Goal: Task Accomplishment & Management: Manage account settings

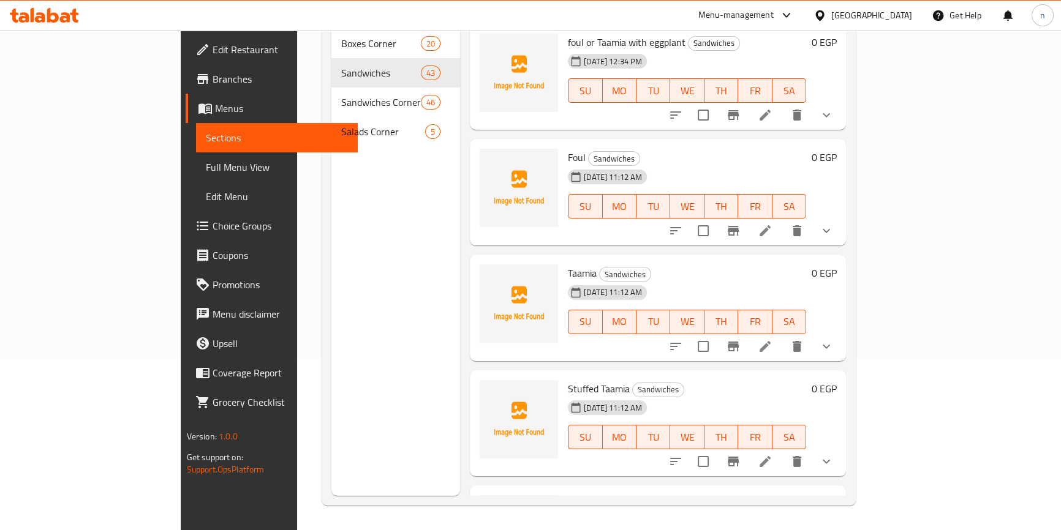
scroll to position [172, 0]
click at [334, 369] on div "Menu sections Boxes Corner 20 Sandwiches 43 [GEOGRAPHIC_DATA] 46 [GEOGRAPHIC_DA…" at bounding box center [395, 231] width 129 height 530
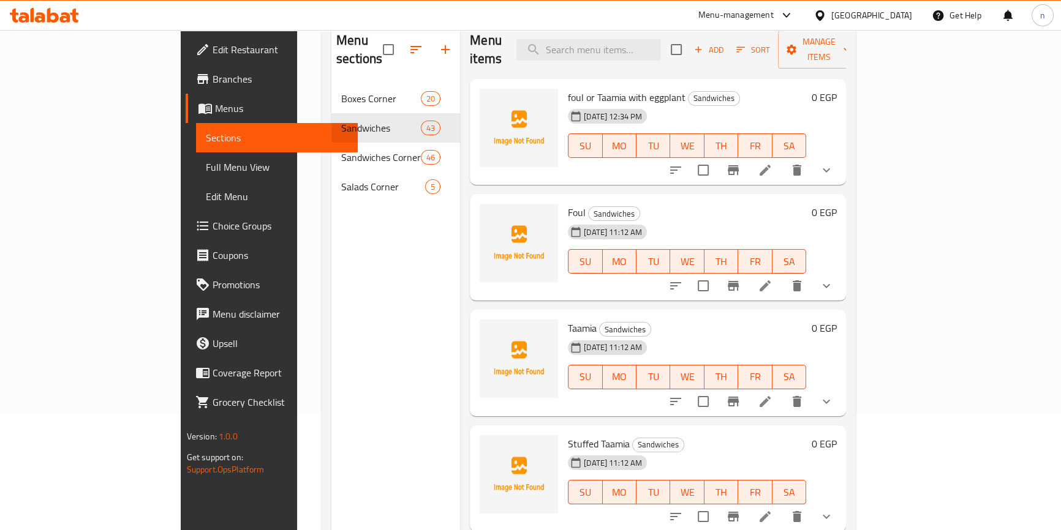
click at [331, 366] on div "Menu sections Boxes Corner 20 Sandwiches 43 [GEOGRAPHIC_DATA] 46 [GEOGRAPHIC_DA…" at bounding box center [395, 286] width 129 height 530
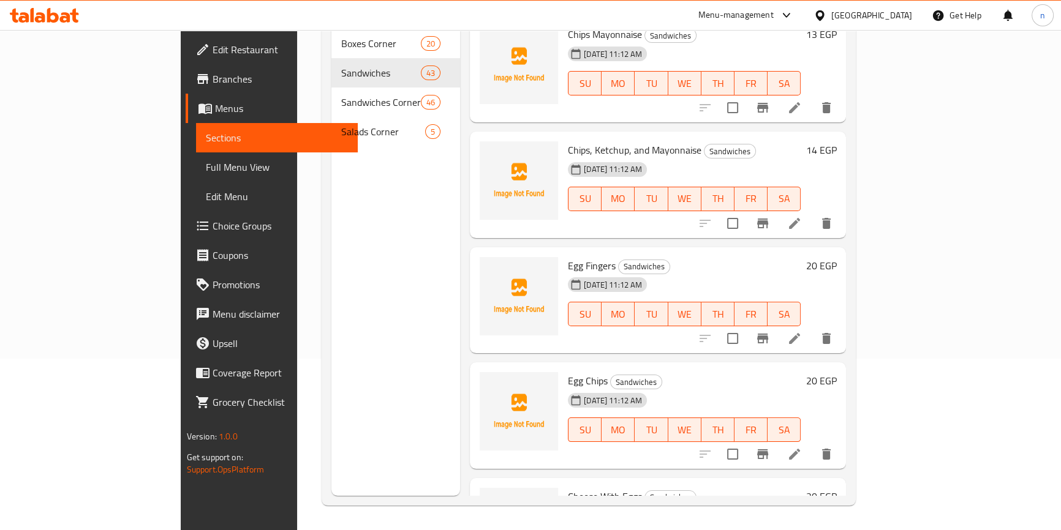
scroll to position [4355, 0]
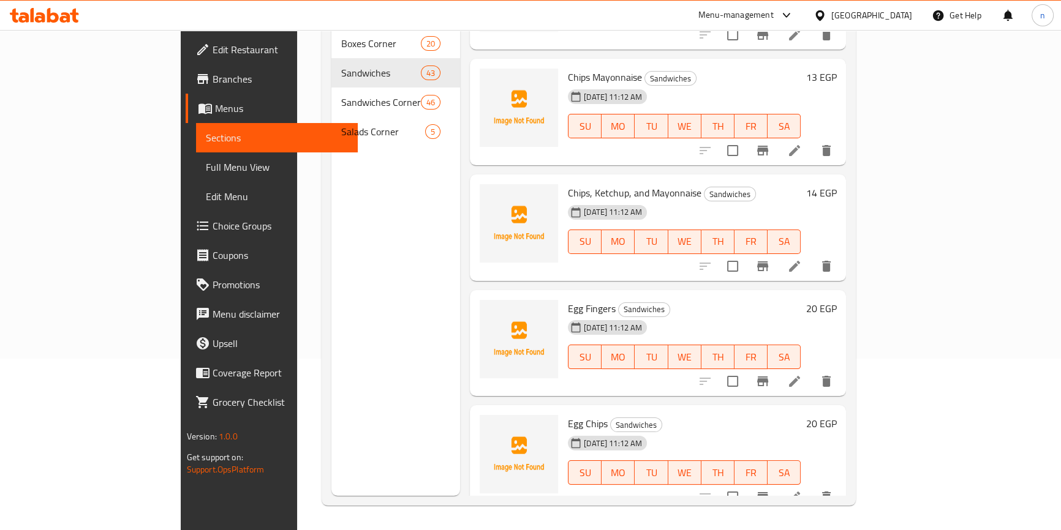
click at [460, 370] on div "Menu items Add Sort Manage items foul or Taamia with eggplant Sandwiches [DATE]…" at bounding box center [653, 231] width 386 height 530
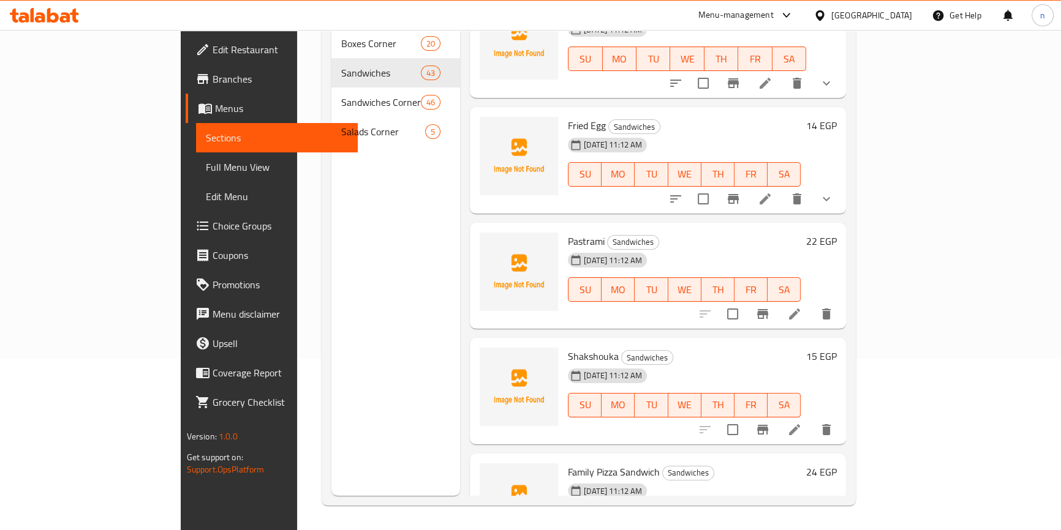
scroll to position [2461, 0]
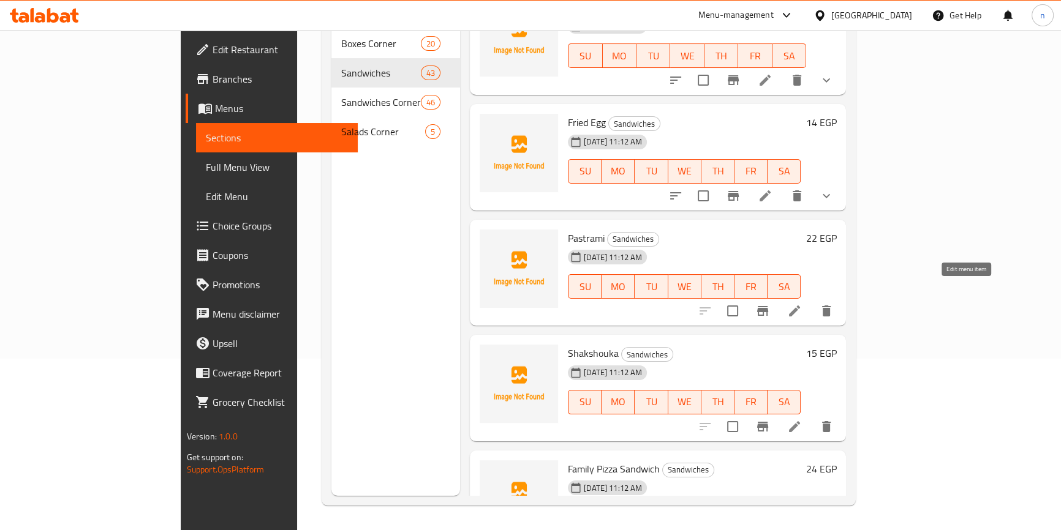
click at [802, 304] on icon at bounding box center [794, 311] width 15 height 15
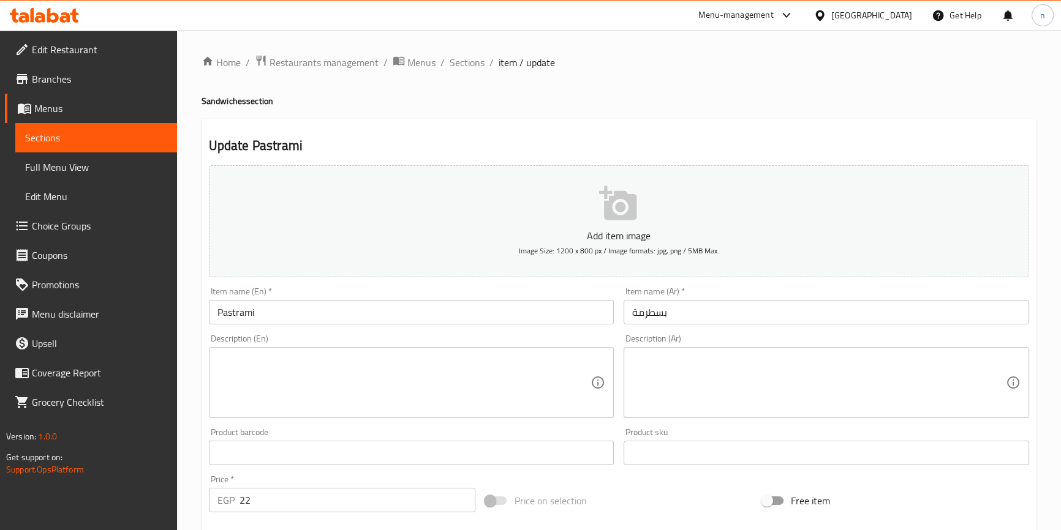
click at [195, 380] on div "Home / Restaurants management / Menus / Sections / item / update Sandwiches sec…" at bounding box center [619, 448] width 884 height 836
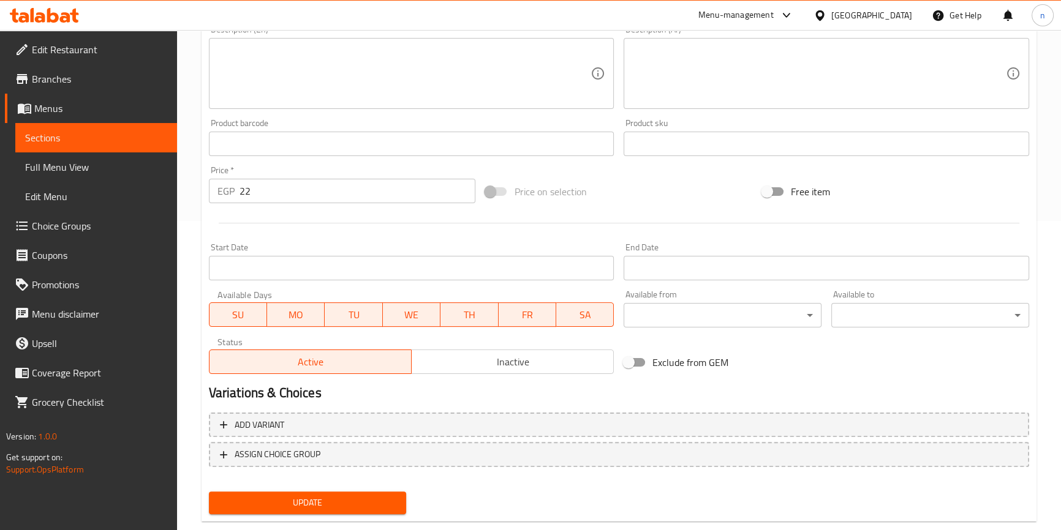
scroll to position [334, 0]
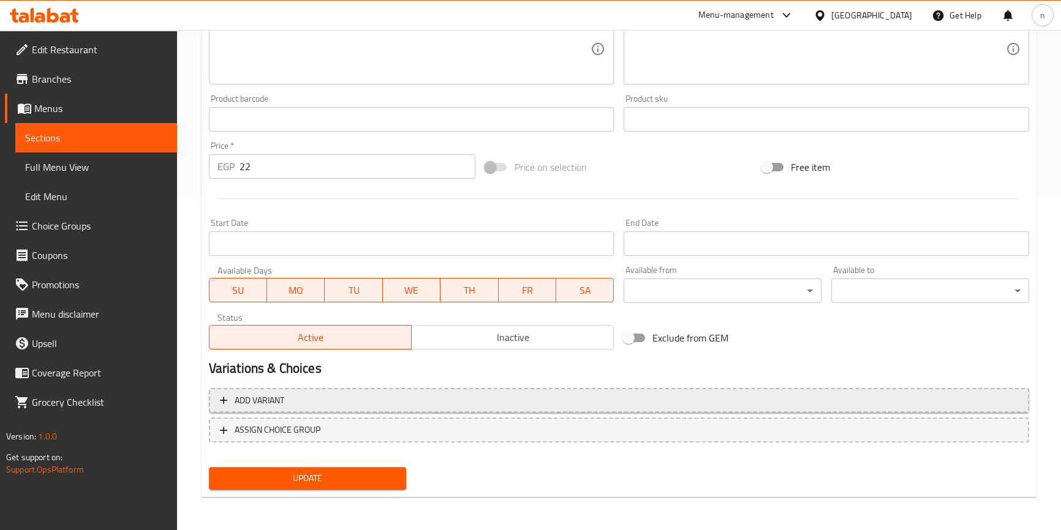
click at [284, 402] on span "Add variant" at bounding box center [260, 400] width 50 height 15
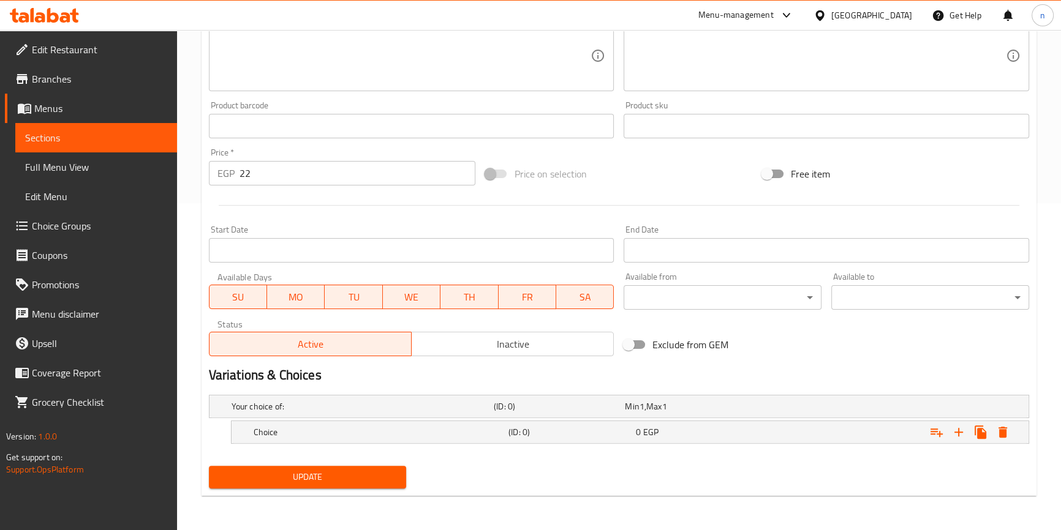
scroll to position [325, 0]
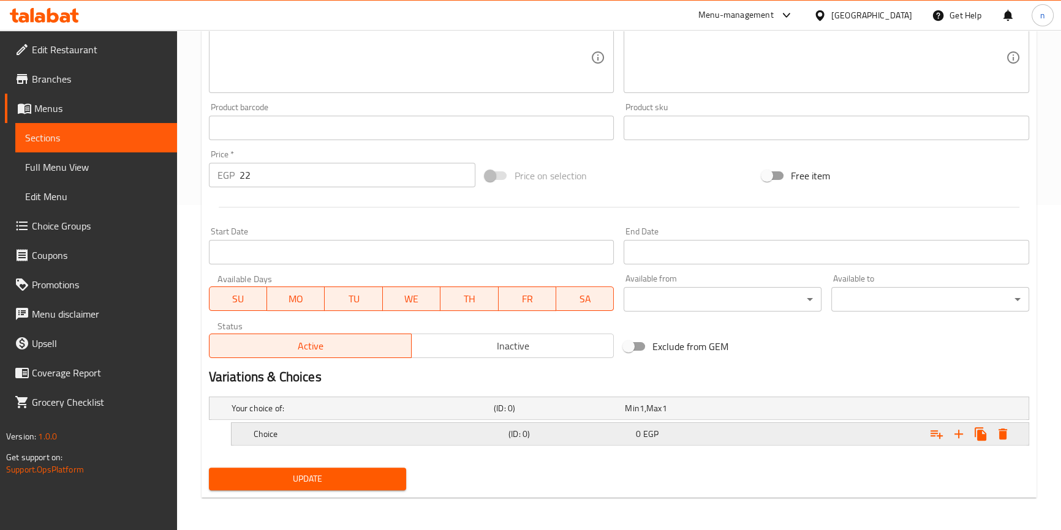
click at [368, 415] on h5 "Choice" at bounding box center [360, 408] width 257 height 12
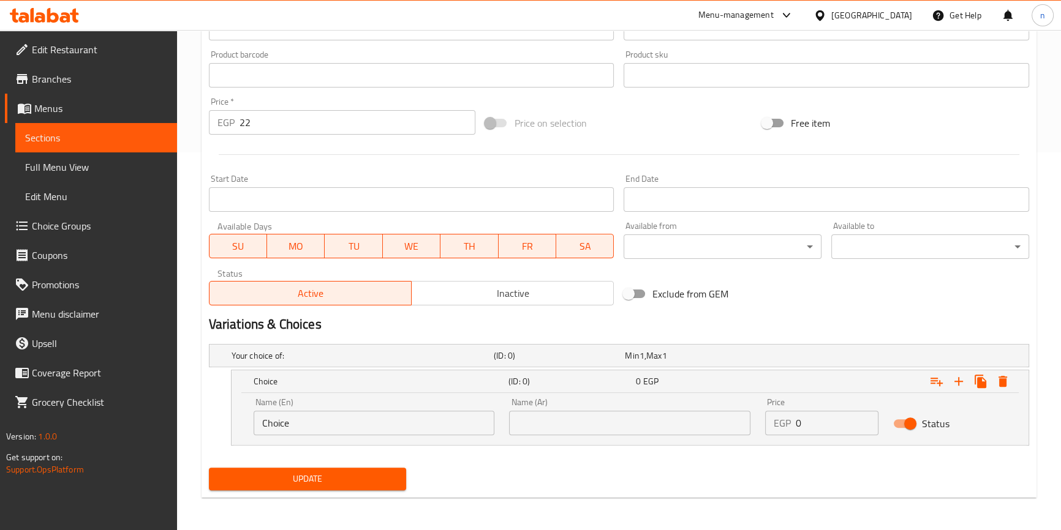
scroll to position [379, 0]
click at [363, 436] on div "Name (En) Choice Name (En)" at bounding box center [374, 416] width 256 height 52
click at [363, 434] on div "Name (En) Choice Name (En)" at bounding box center [374, 416] width 256 height 52
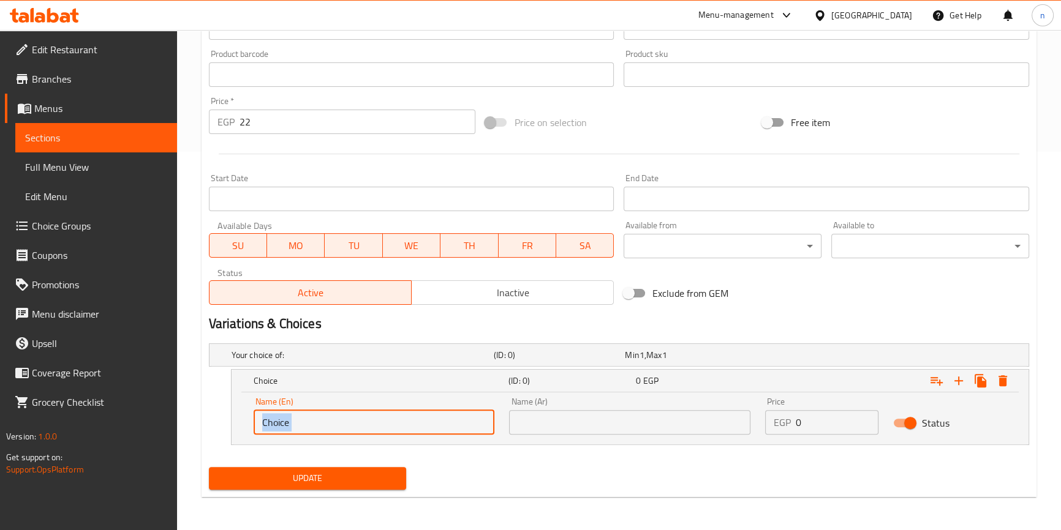
click at [372, 410] on input "Choice" at bounding box center [374, 422] width 241 height 25
click at [355, 429] on input "Choice" at bounding box center [374, 422] width 241 height 25
click at [355, 429] on input "text" at bounding box center [374, 422] width 241 height 25
type input "Shami"
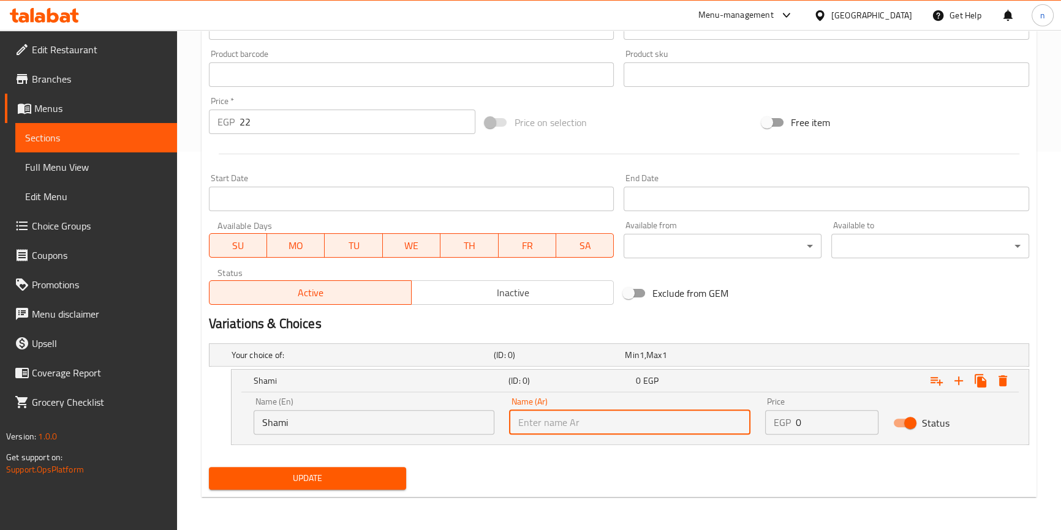
click at [594, 428] on input "text" at bounding box center [629, 422] width 241 height 25
type input "شامي"
click at [802, 428] on input "0" at bounding box center [837, 422] width 83 height 25
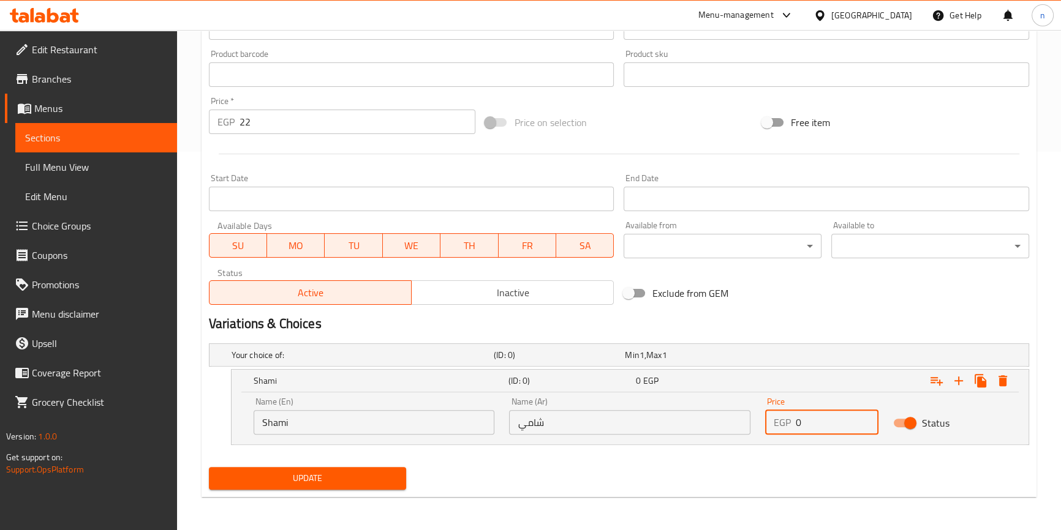
click at [802, 428] on input "0" at bounding box center [837, 422] width 83 height 25
type input "22"
click at [958, 375] on icon "Expand" at bounding box center [958, 381] width 15 height 15
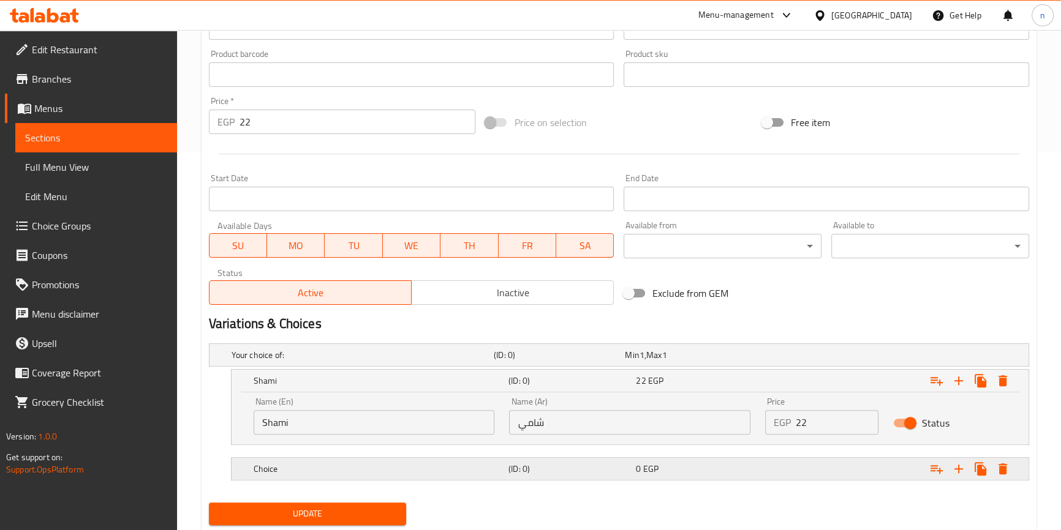
click at [695, 369] on div "Choice (ID: 0) 0 EGP" at bounding box center [622, 355] width 787 height 27
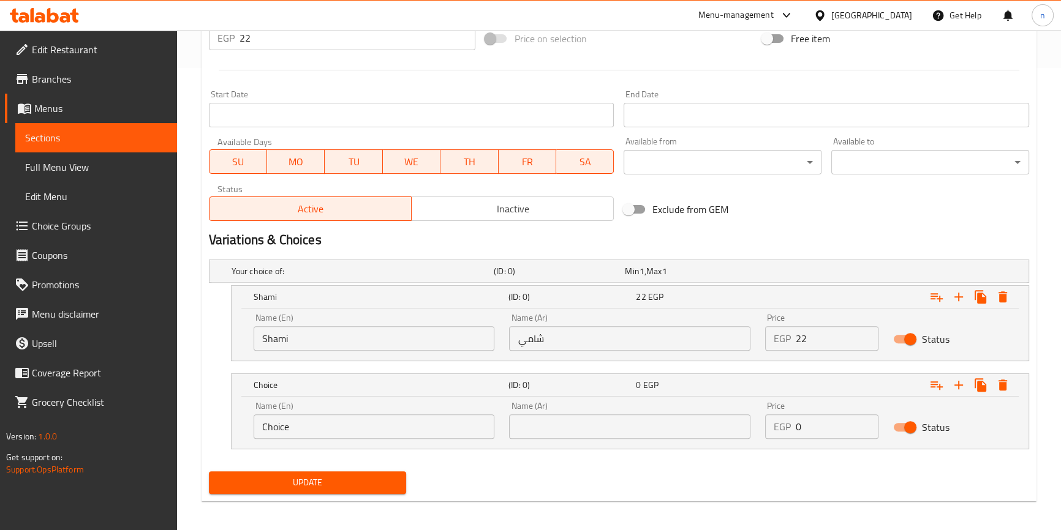
scroll to position [466, 0]
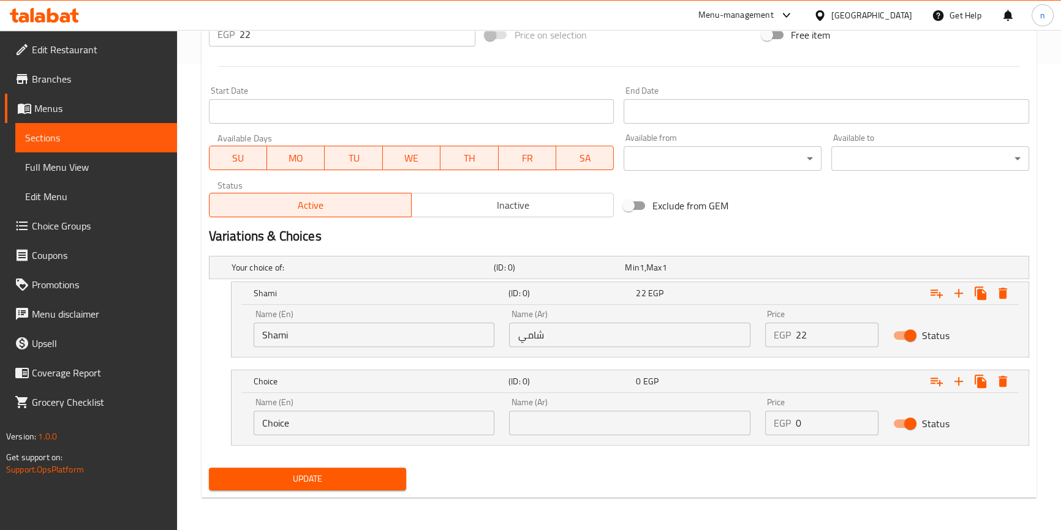
click at [477, 421] on input "Choice" at bounding box center [374, 423] width 241 height 25
click at [477, 421] on input "text" at bounding box center [374, 423] width 241 height 25
type input "baladi"
click at [523, 427] on input "text" at bounding box center [629, 423] width 241 height 25
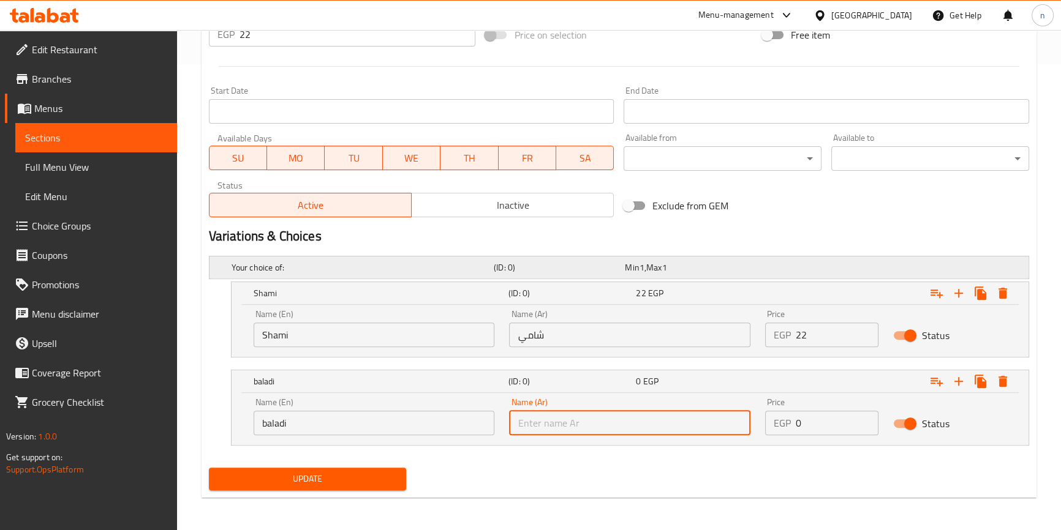
type input "بلدي"
click at [815, 426] on input "0" at bounding box center [837, 423] width 83 height 25
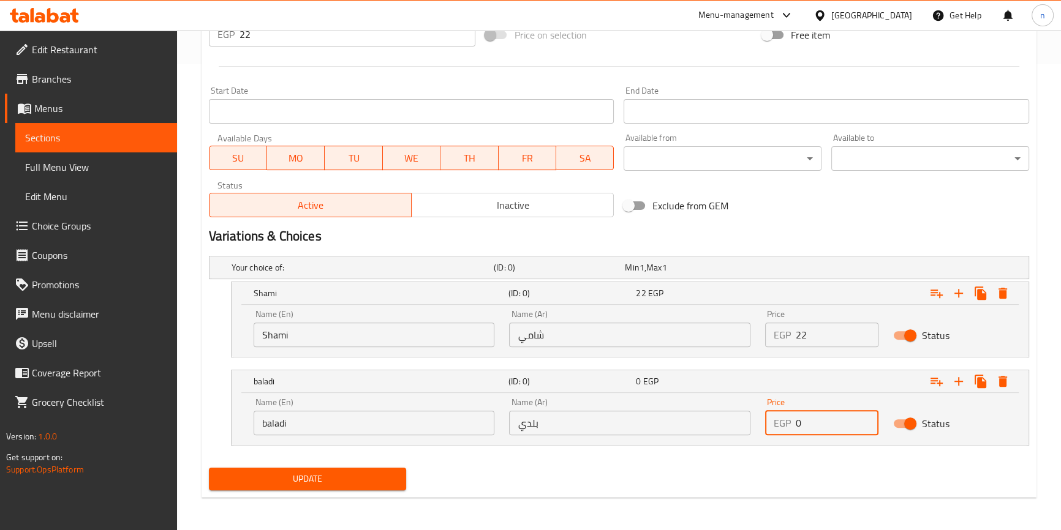
click at [815, 426] on input "0" at bounding box center [837, 423] width 83 height 25
type input "23"
click at [764, 451] on nav at bounding box center [619, 453] width 820 height 10
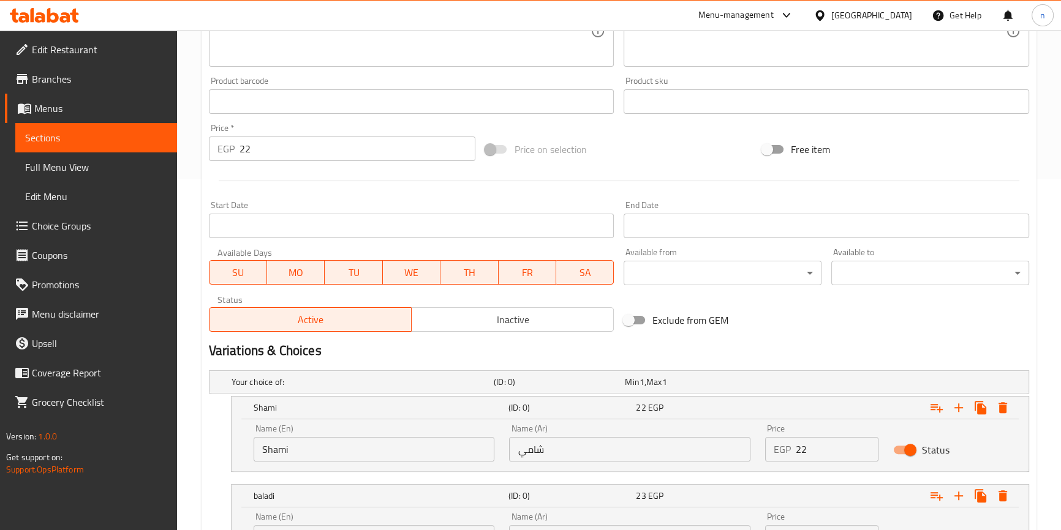
scroll to position [188, 0]
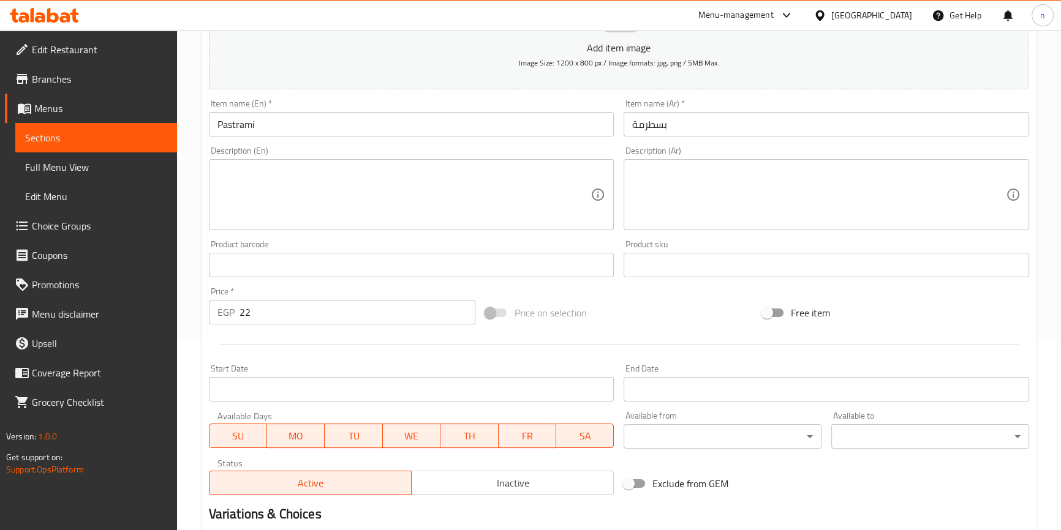
click at [429, 318] on input "22" at bounding box center [358, 312] width 236 height 25
type input "0"
click at [204, 360] on div "Start Date Start Date" at bounding box center [411, 383] width 415 height 47
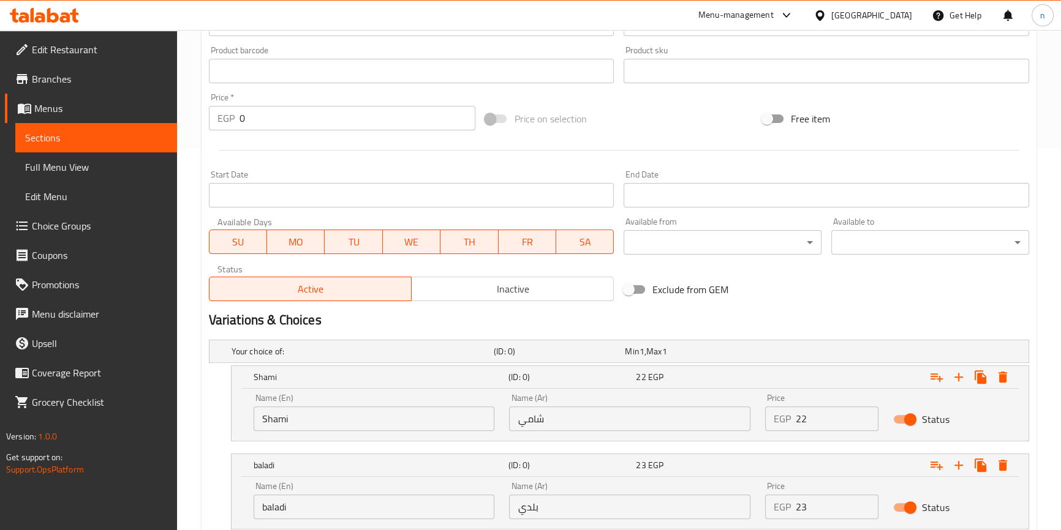
scroll to position [466, 0]
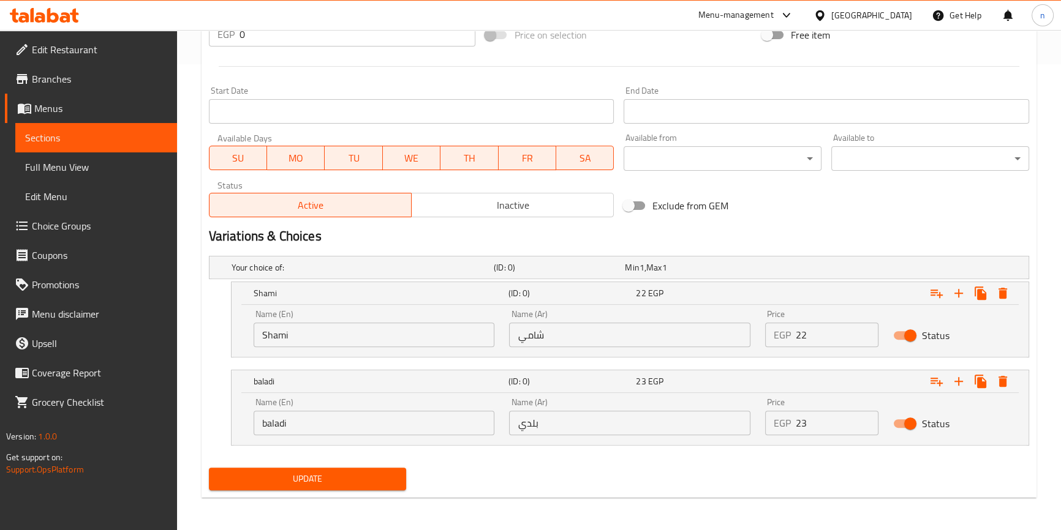
click at [375, 472] on span "Update" at bounding box center [308, 479] width 178 height 15
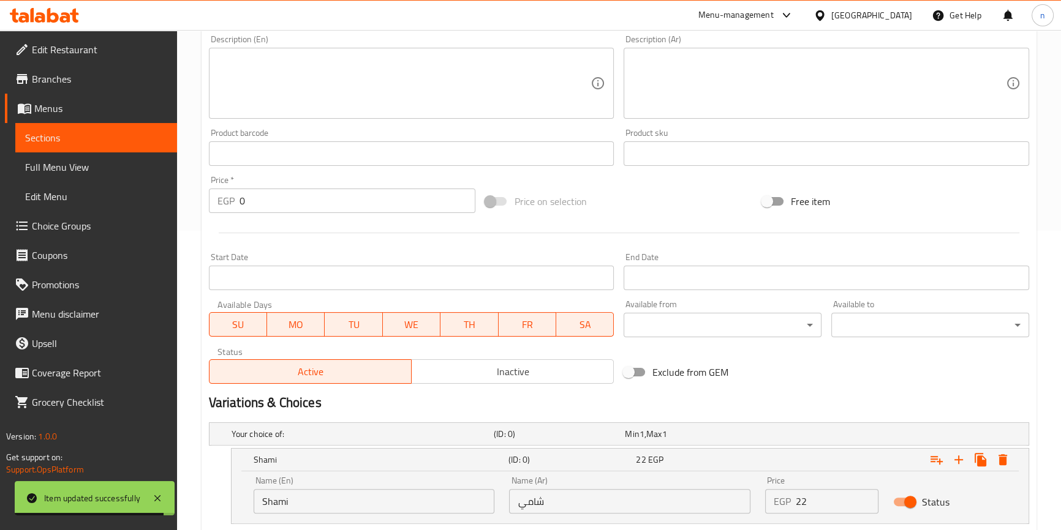
click at [891, 374] on div "Exclude from GEM" at bounding box center [757, 372] width 277 height 33
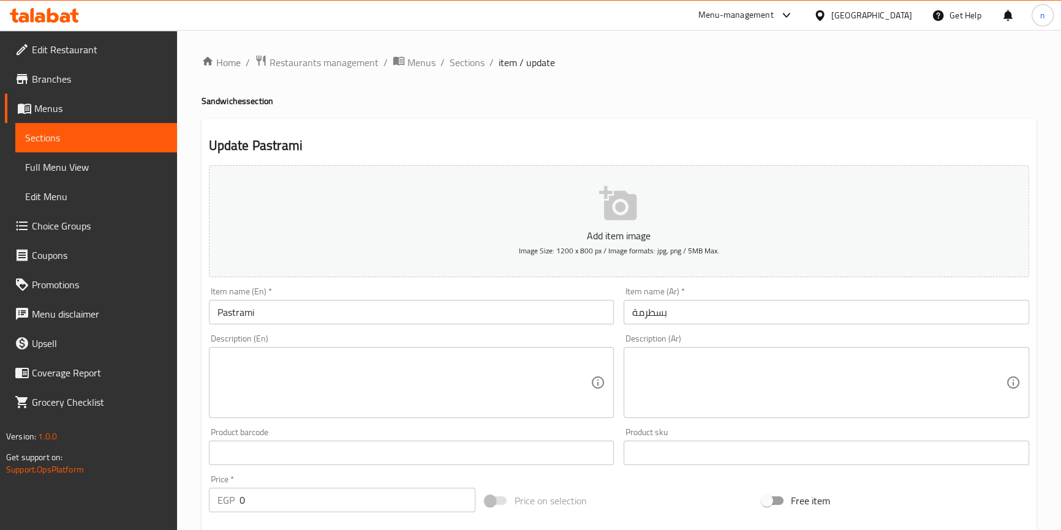
scroll to position [0, 0]
click at [192, 357] on div "Home / Restaurants management / Menus / Sections / item / update Sandwiches sec…" at bounding box center [619, 514] width 884 height 968
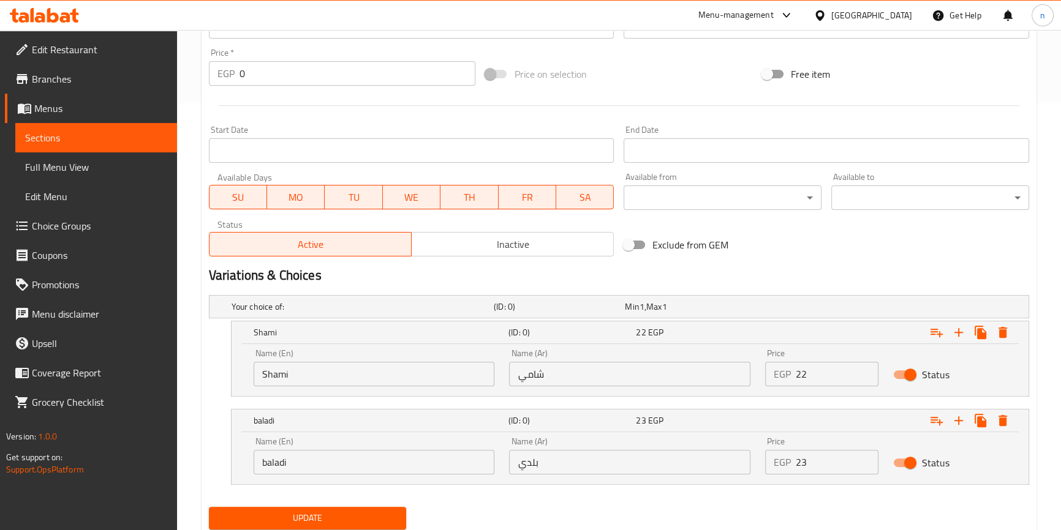
scroll to position [466, 0]
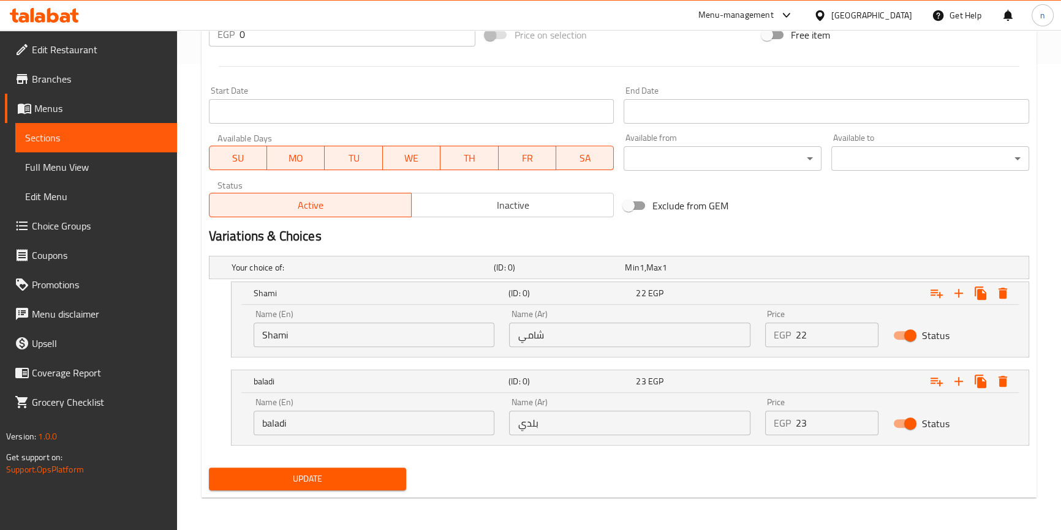
click at [276, 468] on button "Update" at bounding box center [308, 479] width 198 height 23
click at [701, 488] on div "Update" at bounding box center [619, 479] width 830 height 32
click at [337, 483] on span "Update" at bounding box center [308, 479] width 178 height 15
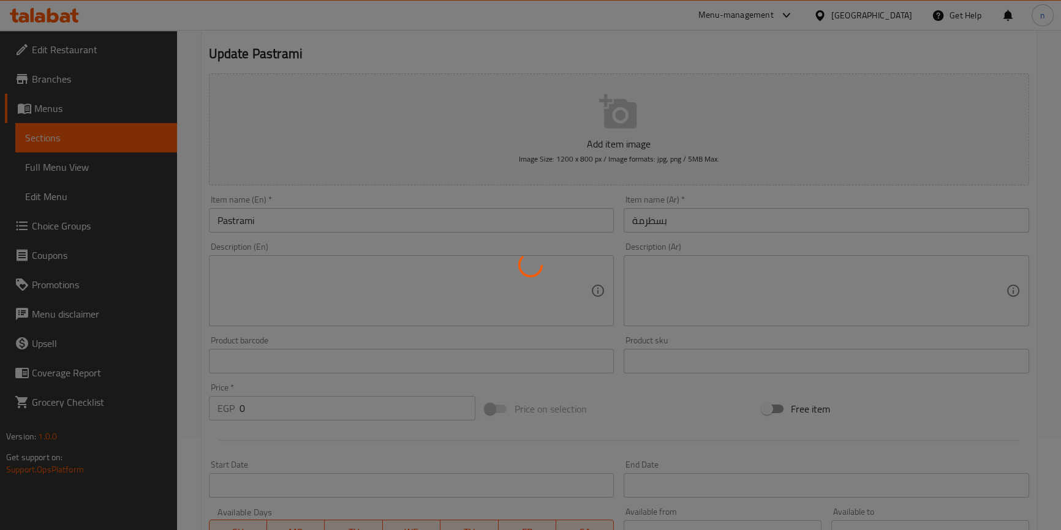
scroll to position [0, 0]
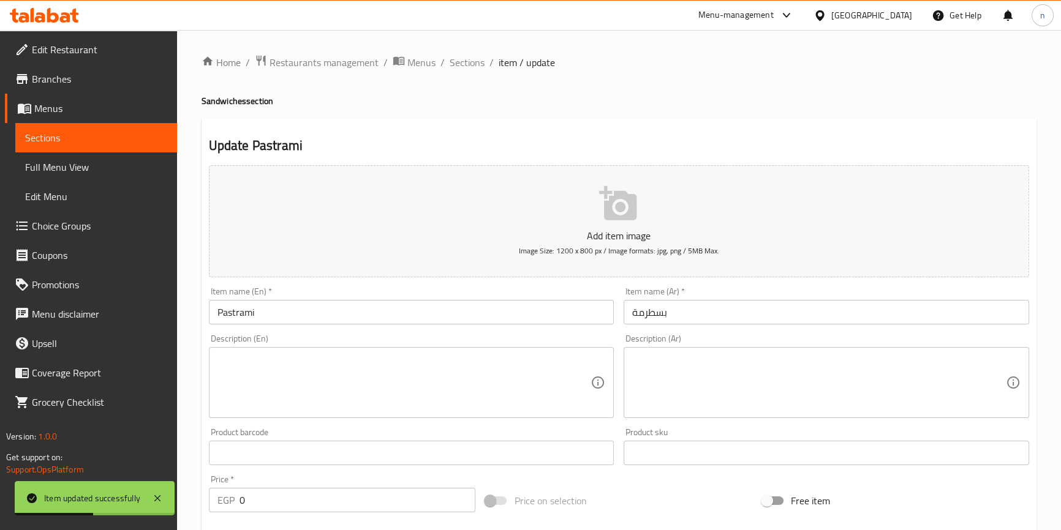
click at [459, 60] on span "Sections" at bounding box center [467, 62] width 35 height 15
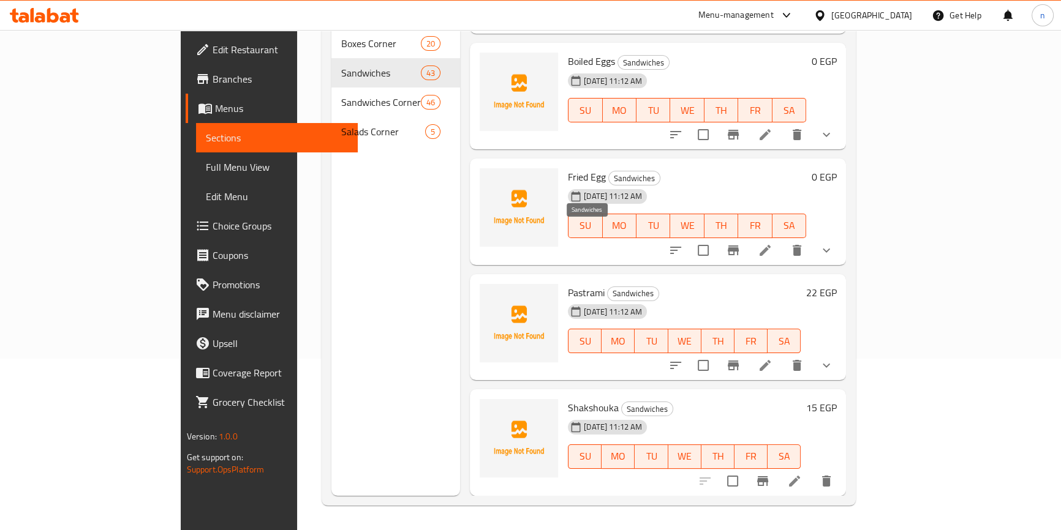
scroll to position [2461, 0]
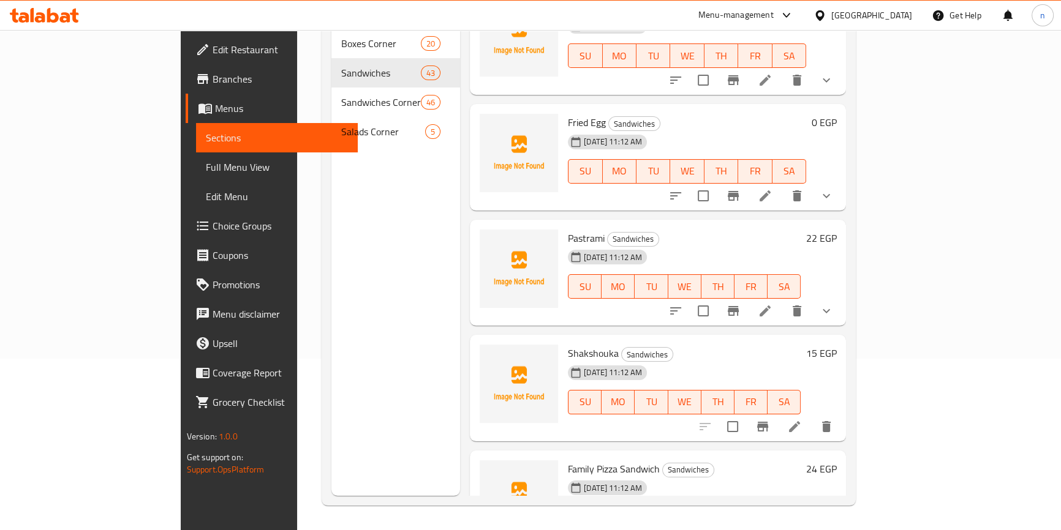
click at [771, 306] on icon at bounding box center [765, 311] width 11 height 11
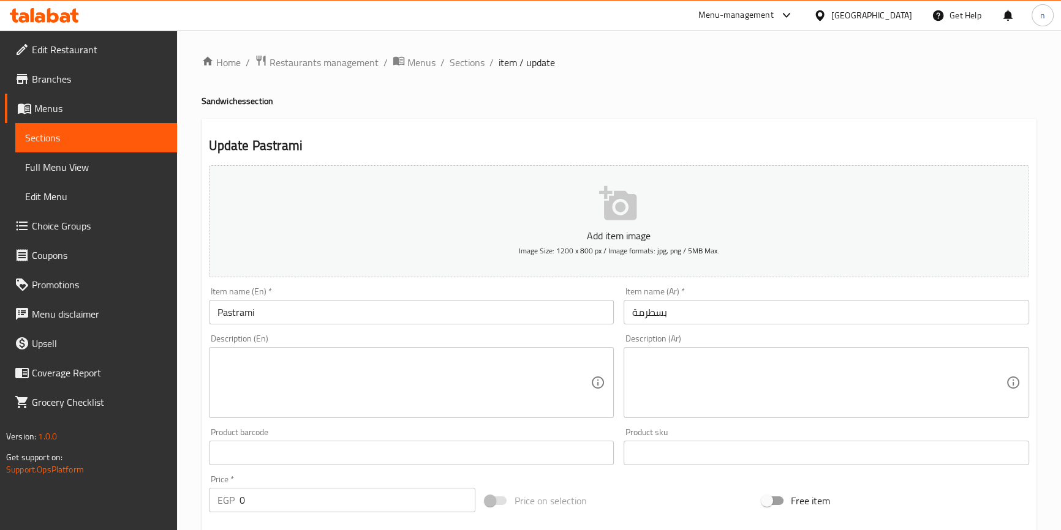
click at [220, 105] on h4 "Sandwiches section" at bounding box center [619, 101] width 835 height 12
copy h4 "Sandwiches"
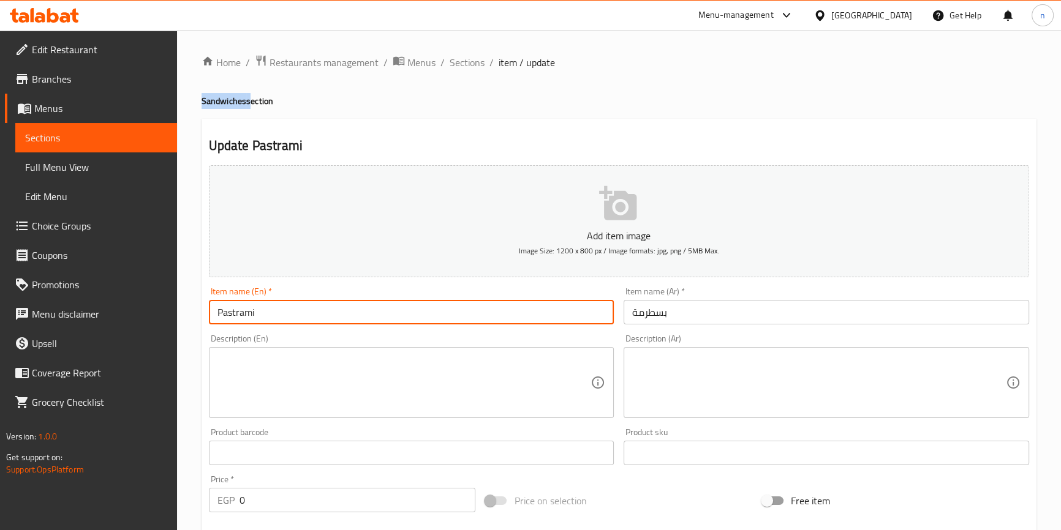
click at [239, 314] on input "Pastrami" at bounding box center [412, 312] width 406 height 25
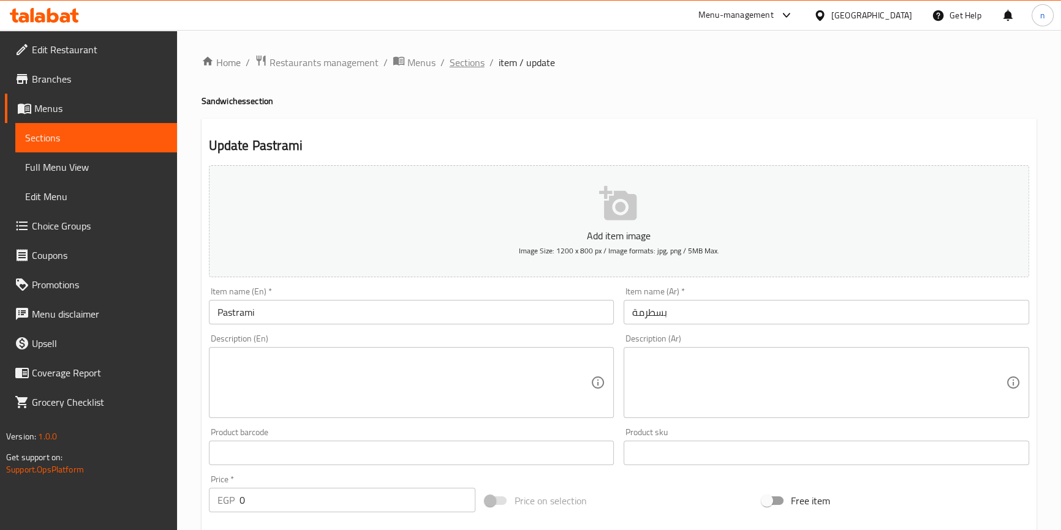
click at [466, 56] on span "Sections" at bounding box center [467, 62] width 35 height 15
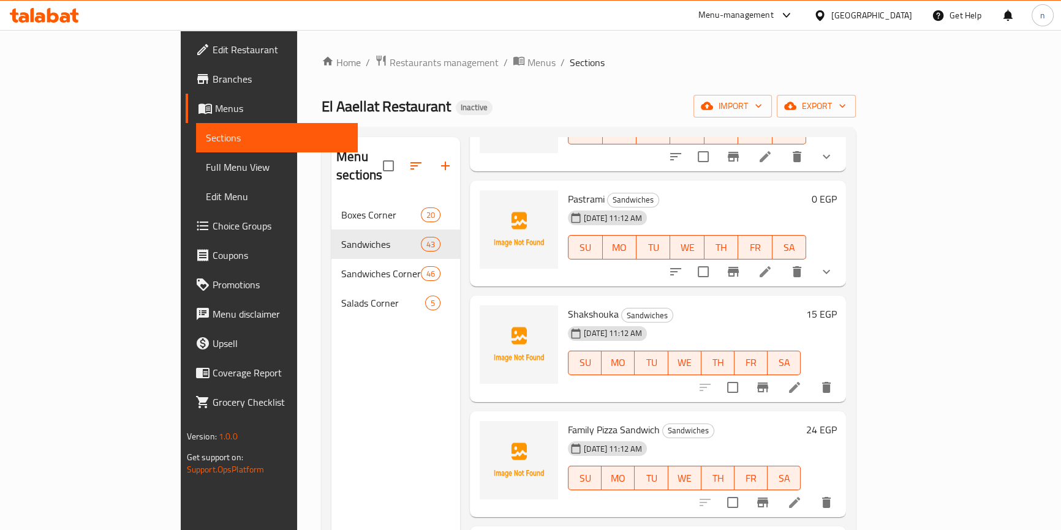
scroll to position [2684, 0]
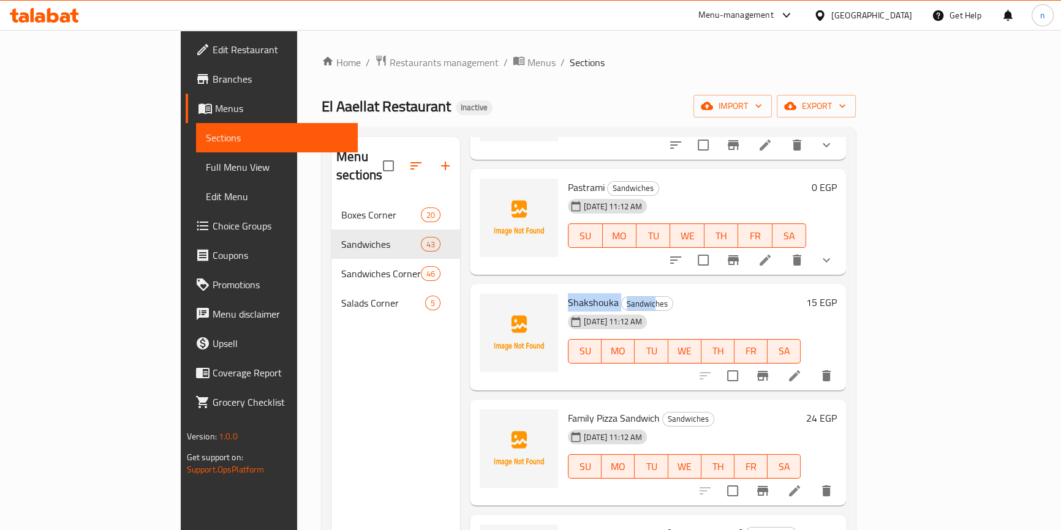
drag, startPoint x: 523, startPoint y: 281, endPoint x: 608, endPoint y: 285, distance: 85.9
click at [608, 294] on h6 "Shakshouka Sandwiches" at bounding box center [684, 302] width 233 height 17
click at [572, 294] on h6 "Shakshouka Sandwiches" at bounding box center [684, 302] width 233 height 17
click at [568, 293] on span "Shakshouka" at bounding box center [593, 302] width 51 height 18
drag, startPoint x: 524, startPoint y: 283, endPoint x: 572, endPoint y: 287, distance: 48.6
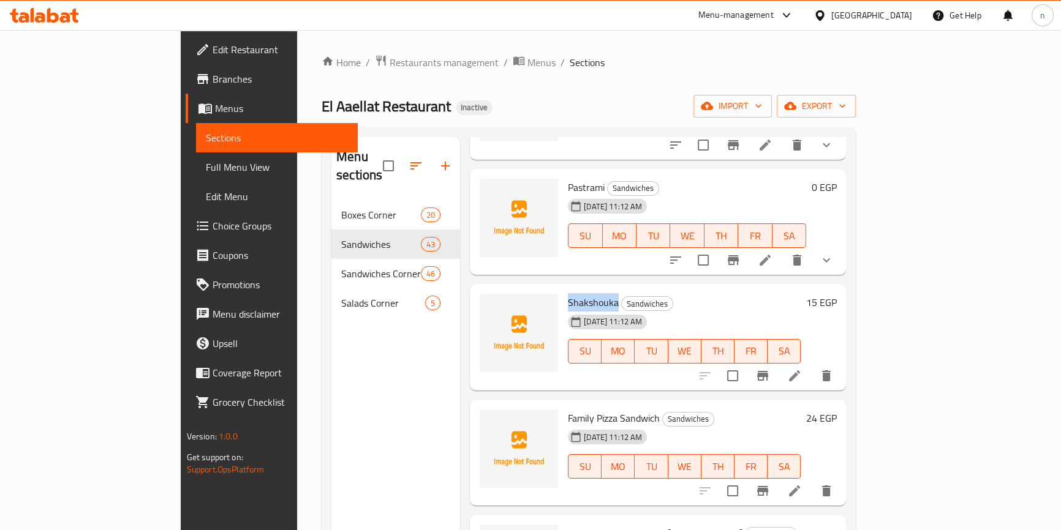
click at [572, 294] on h6 "Shakshouka Sandwiches" at bounding box center [684, 302] width 233 height 17
copy span "Shakshouka"
click at [206, 167] on span "Full Menu View" at bounding box center [277, 167] width 142 height 15
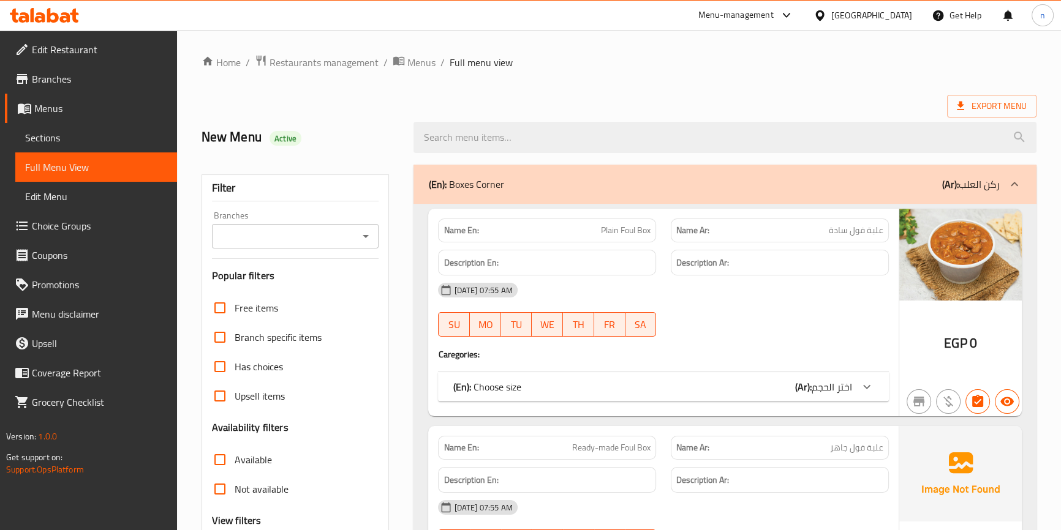
click at [719, 179] on div "(En): Boxes Corner (Ar): ركن العلب" at bounding box center [713, 184] width 571 height 15
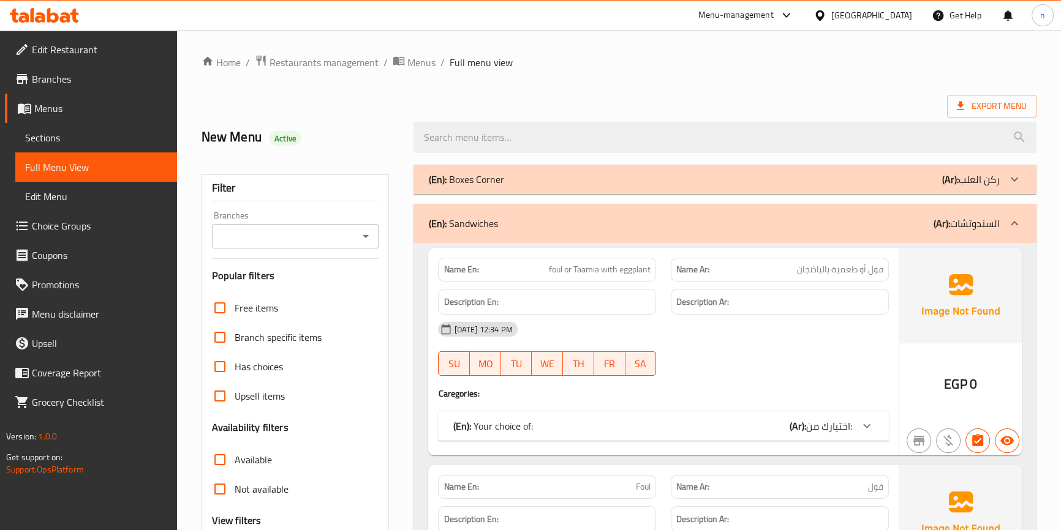
scroll to position [55, 0]
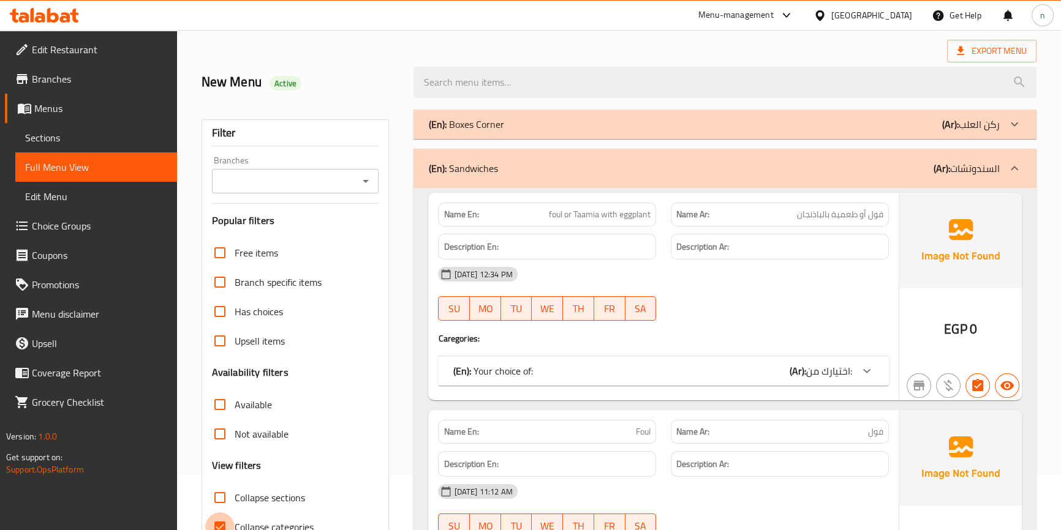
click at [217, 524] on input "Collapse categories" at bounding box center [219, 527] width 29 height 29
checkbox input "false"
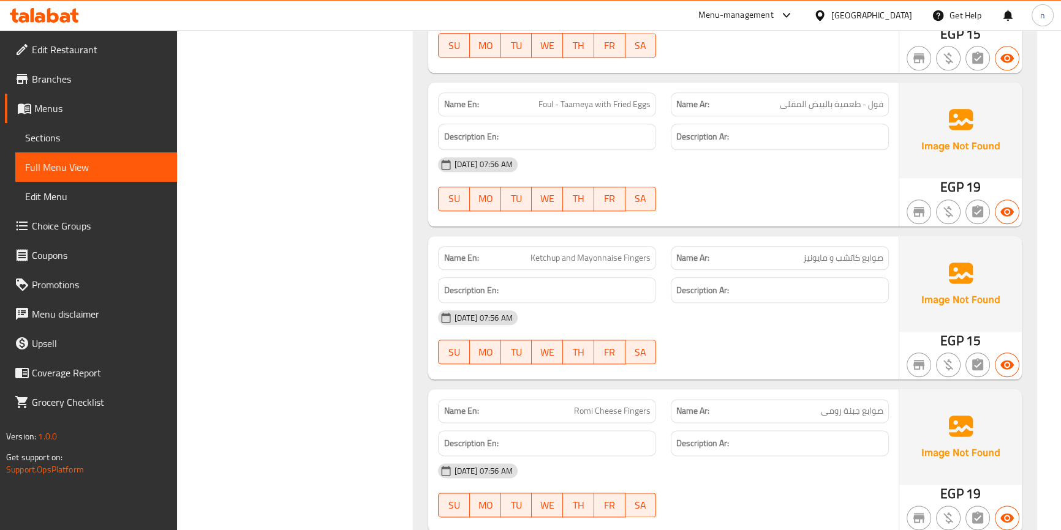
scroll to position [13253, 0]
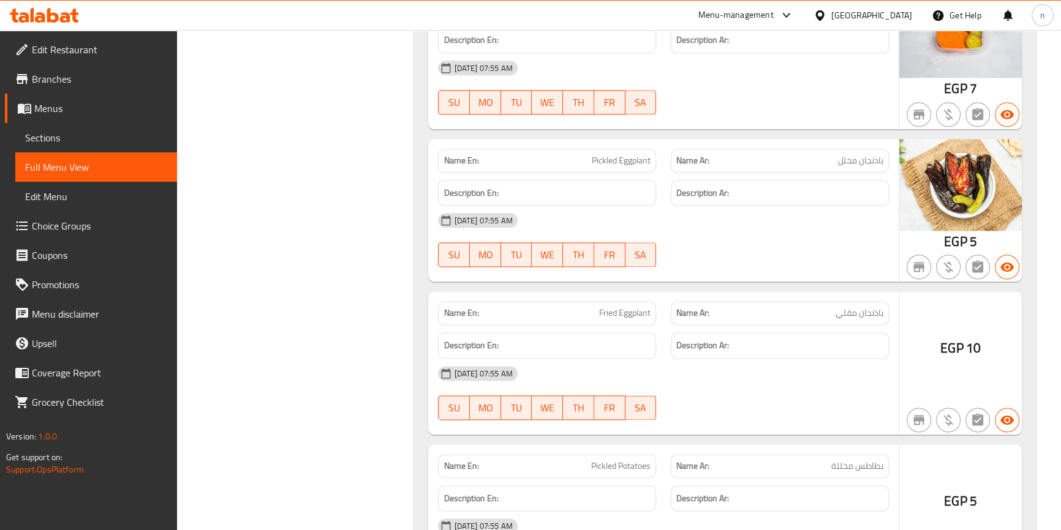
scroll to position [13197, 0]
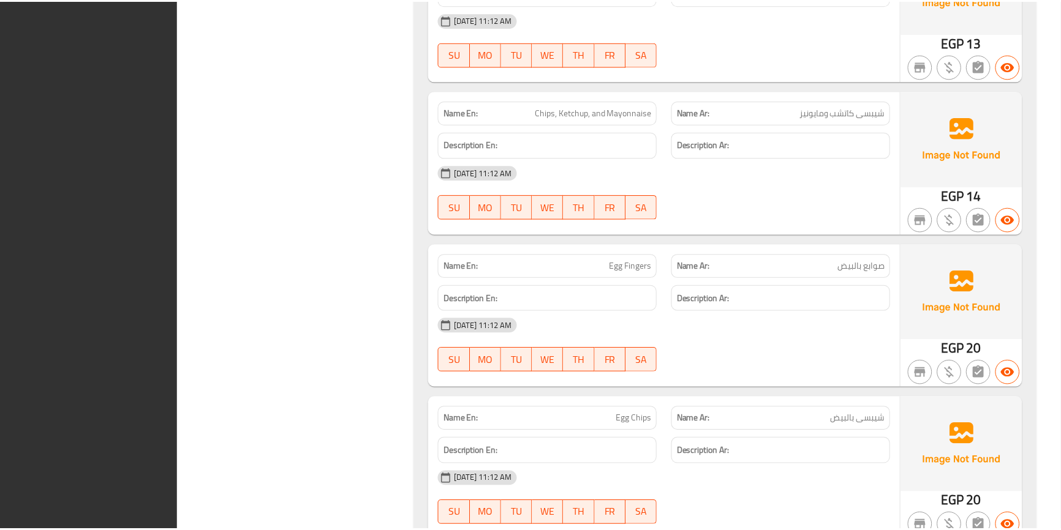
scroll to position [12883, 0]
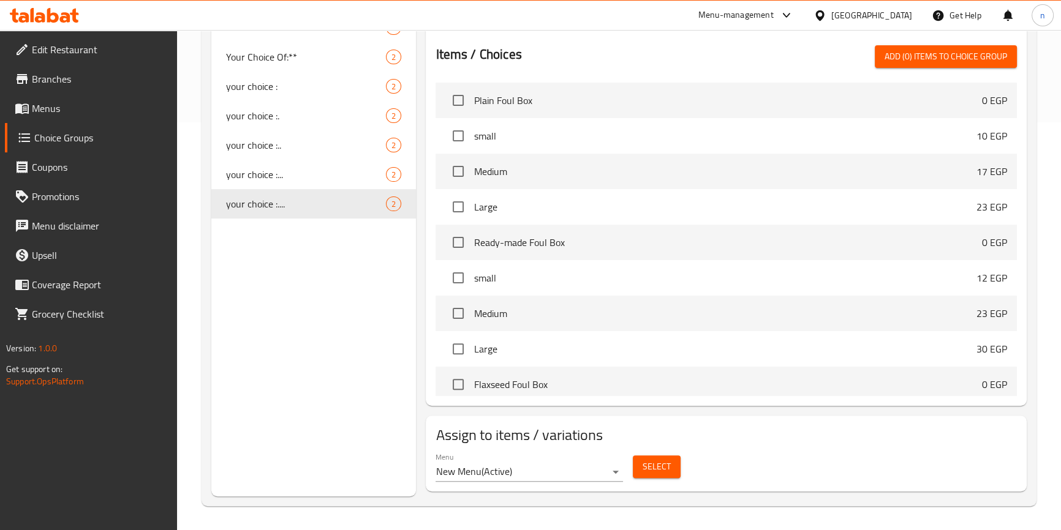
scroll to position [390, 0]
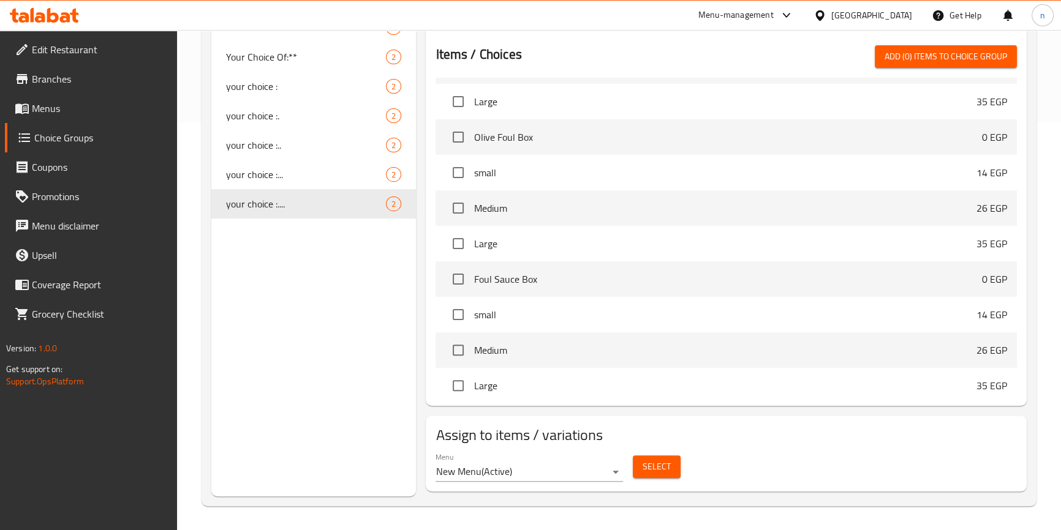
click at [208, 371] on div "Choice Groups Your Choice Of: 3 Your Choice Of:: 2 Your Choice Of:::: 2 Your Ch…" at bounding box center [619, 113] width 835 height 785
click at [191, 336] on div "Home / Restaurants management / Choice Groups Choice Groups Choice Groups Your …" at bounding box center [619, 76] width 884 height 909
